Goal: Navigation & Orientation: Find specific page/section

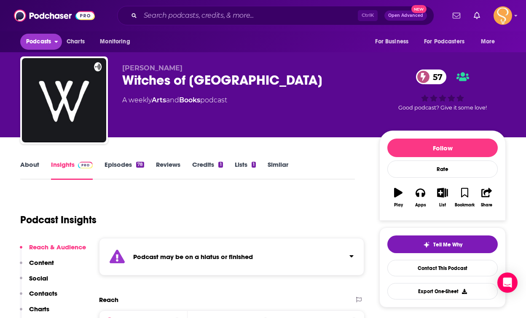
click at [36, 46] on span "Podcasts" at bounding box center [38, 42] width 25 height 12
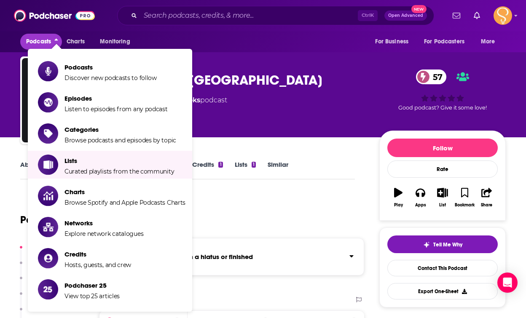
click at [121, 172] on span "Curated playlists from the community" at bounding box center [119, 172] width 110 height 8
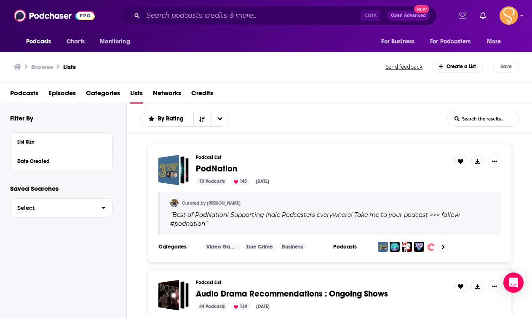
scroll to position [42, 0]
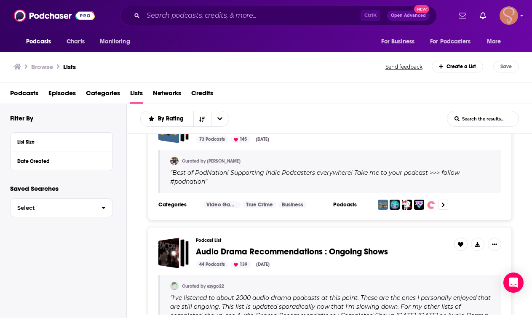
click at [522, 15] on icon "Show profile menu" at bounding box center [521, 15] width 3 height 5
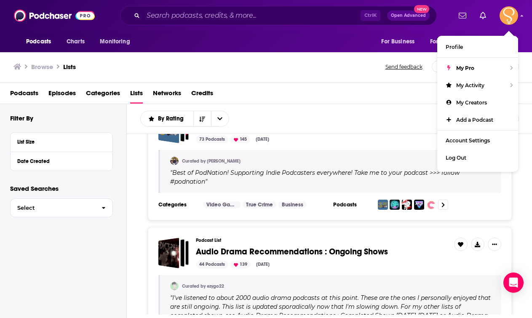
click at [228, 68] on div "Browse Lists" at bounding box center [199, 67] width 373 height 12
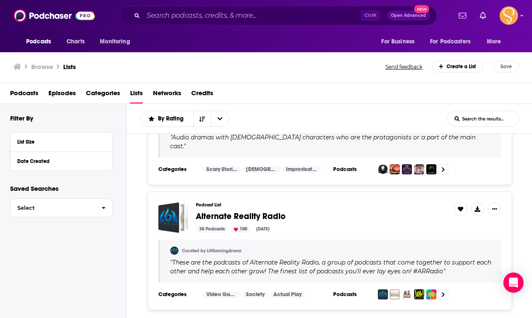
scroll to position [759, 0]
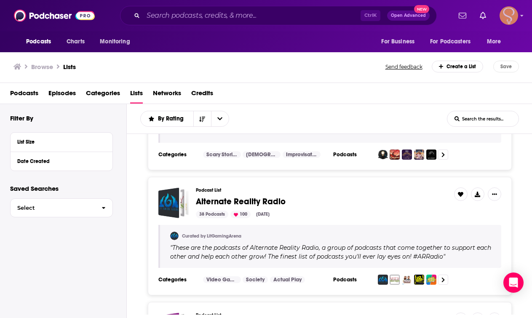
click at [522, 16] on icon "Show profile menu" at bounding box center [522, 16] width 3 height 2
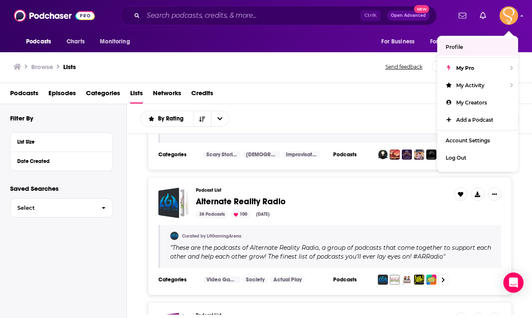
click at [143, 95] on span "Lists" at bounding box center [136, 94] width 13 height 17
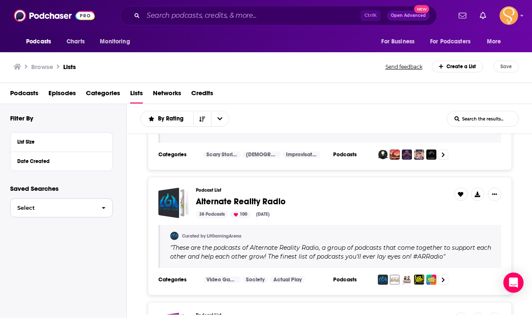
click at [101, 208] on span "button" at bounding box center [104, 208] width 18 height 18
click at [117, 178] on div "Filter By List Size Date Created" at bounding box center [68, 149] width 116 height 70
click at [244, 65] on div "Browse Lists" at bounding box center [199, 67] width 373 height 12
